Goal: Find specific page/section: Find specific page/section

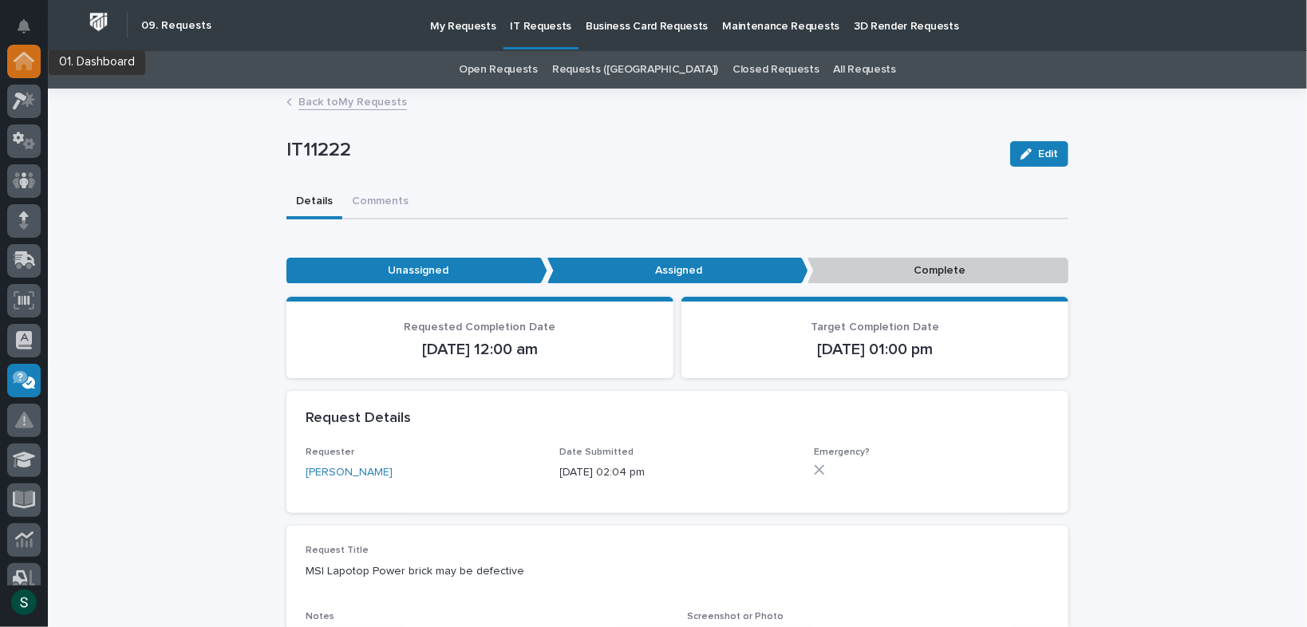
click at [25, 53] on icon at bounding box center [24, 57] width 21 height 10
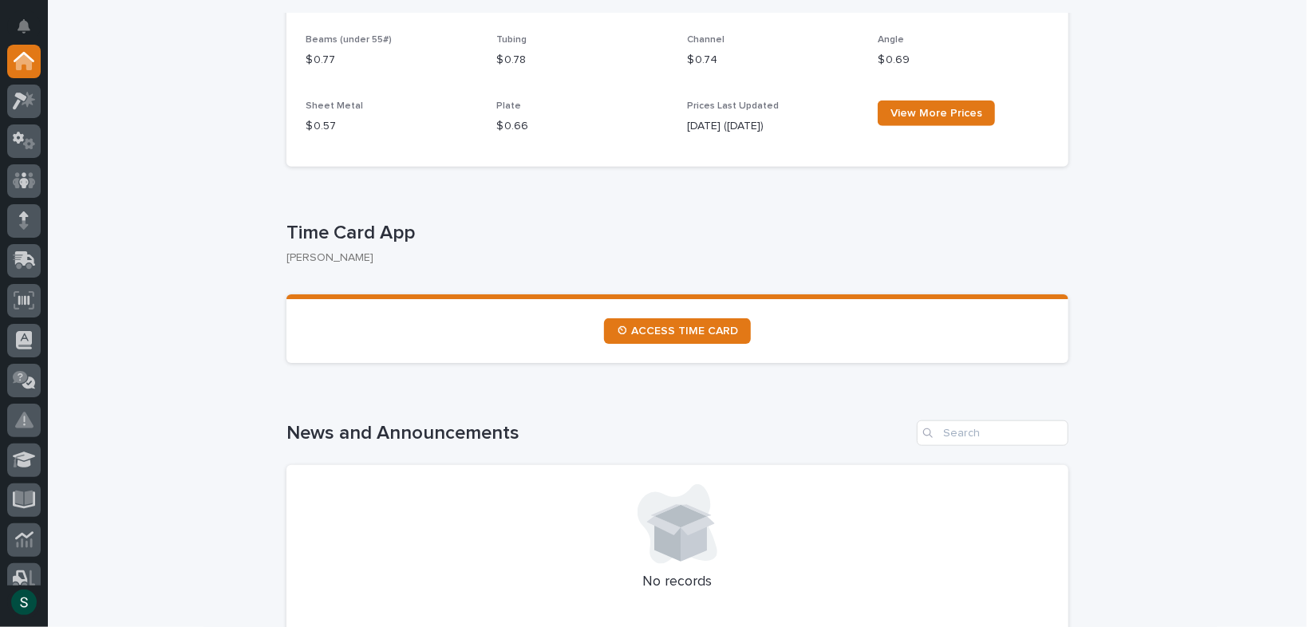
scroll to position [701, 0]
click at [665, 333] on span "⏲ ACCESS TIME CARD" at bounding box center [677, 329] width 121 height 11
